Goal: Task Accomplishment & Management: Use online tool/utility

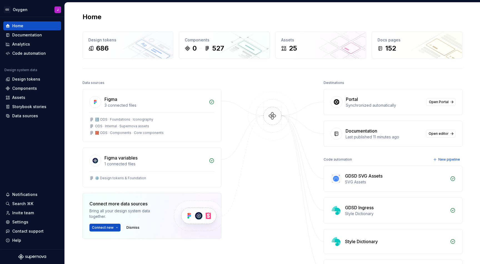
click at [36, 53] on div "Code automation" at bounding box center [29, 54] width 34 height 6
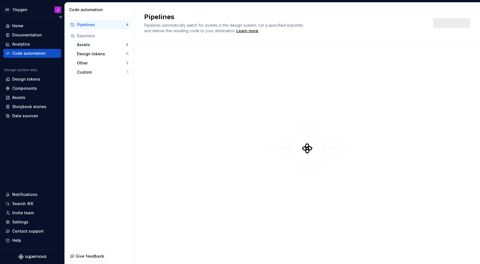
click at [30, 51] on div "Code automation" at bounding box center [29, 54] width 34 height 6
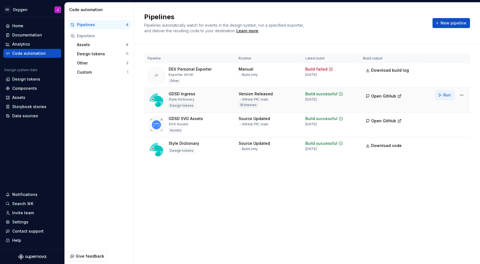
click at [447, 95] on span "Run" at bounding box center [446, 95] width 7 height 6
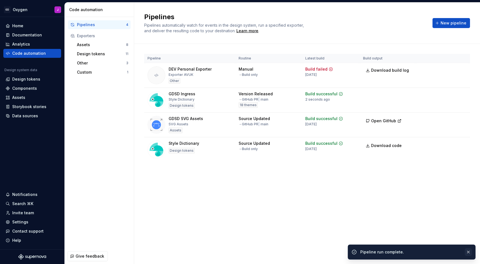
click at [469, 251] on button "button" at bounding box center [468, 252] width 7 height 8
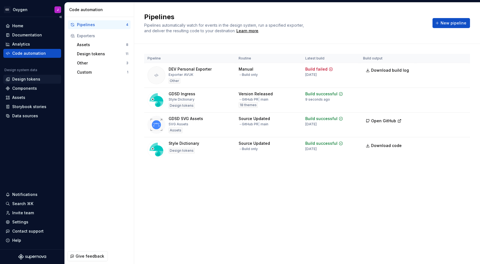
click at [29, 78] on div "Design tokens" at bounding box center [26, 79] width 28 height 6
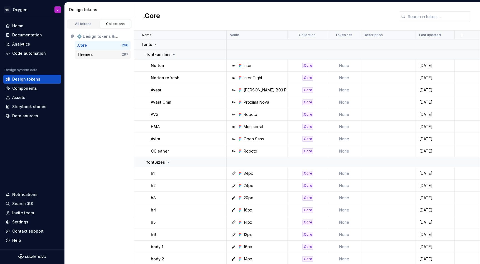
click at [84, 56] on div "Themes" at bounding box center [85, 55] width 16 height 6
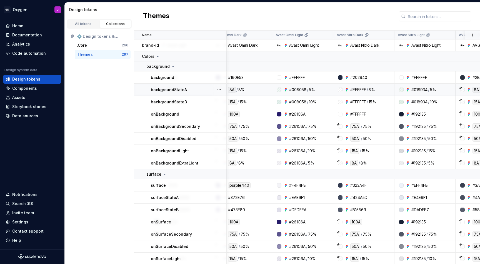
scroll to position [0, 556]
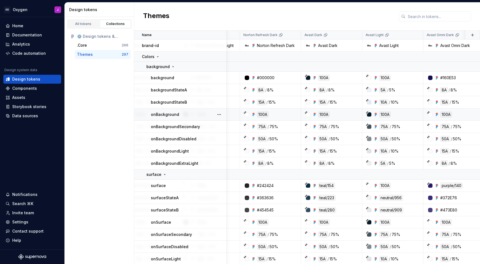
scroll to position [0, 258]
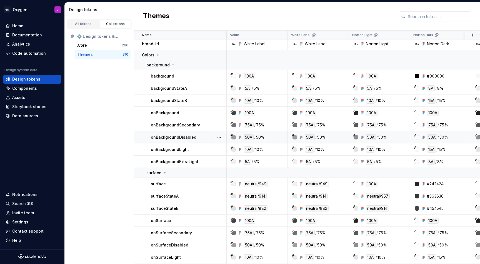
scroll to position [2, 0]
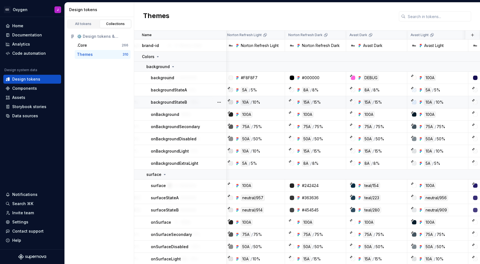
scroll to position [0, 329]
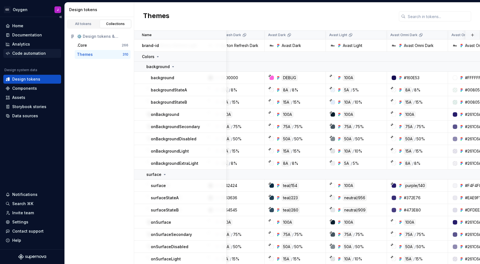
click at [26, 53] on div "Code automation" at bounding box center [29, 54] width 34 height 6
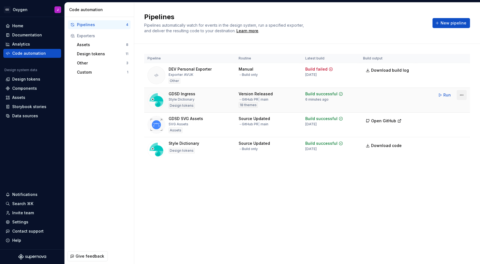
click at [462, 96] on html "GD Oxygen J Home Documentation Analytics Code automation Design system data Des…" at bounding box center [240, 132] width 480 height 264
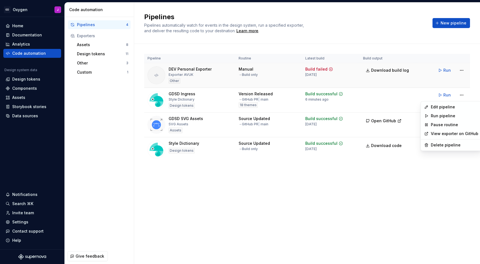
click at [443, 76] on html "GD Oxygen J Home Documentation Analytics Code automation Design system data Des…" at bounding box center [240, 132] width 480 height 264
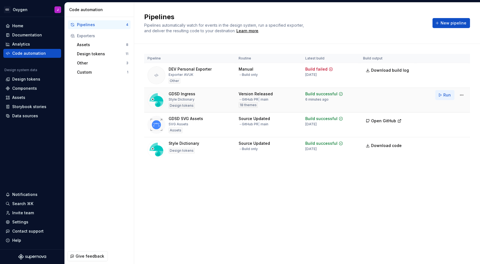
click at [445, 94] on span "Run" at bounding box center [446, 95] width 7 height 6
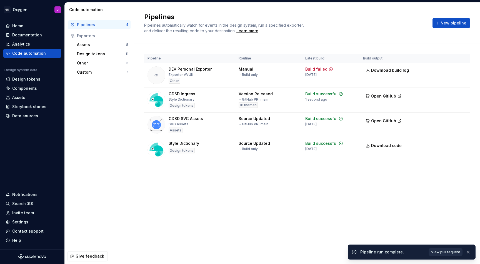
click at [445, 250] on span "View pull request" at bounding box center [445, 252] width 29 height 4
